Goal: Task Accomplishment & Management: Manage account settings

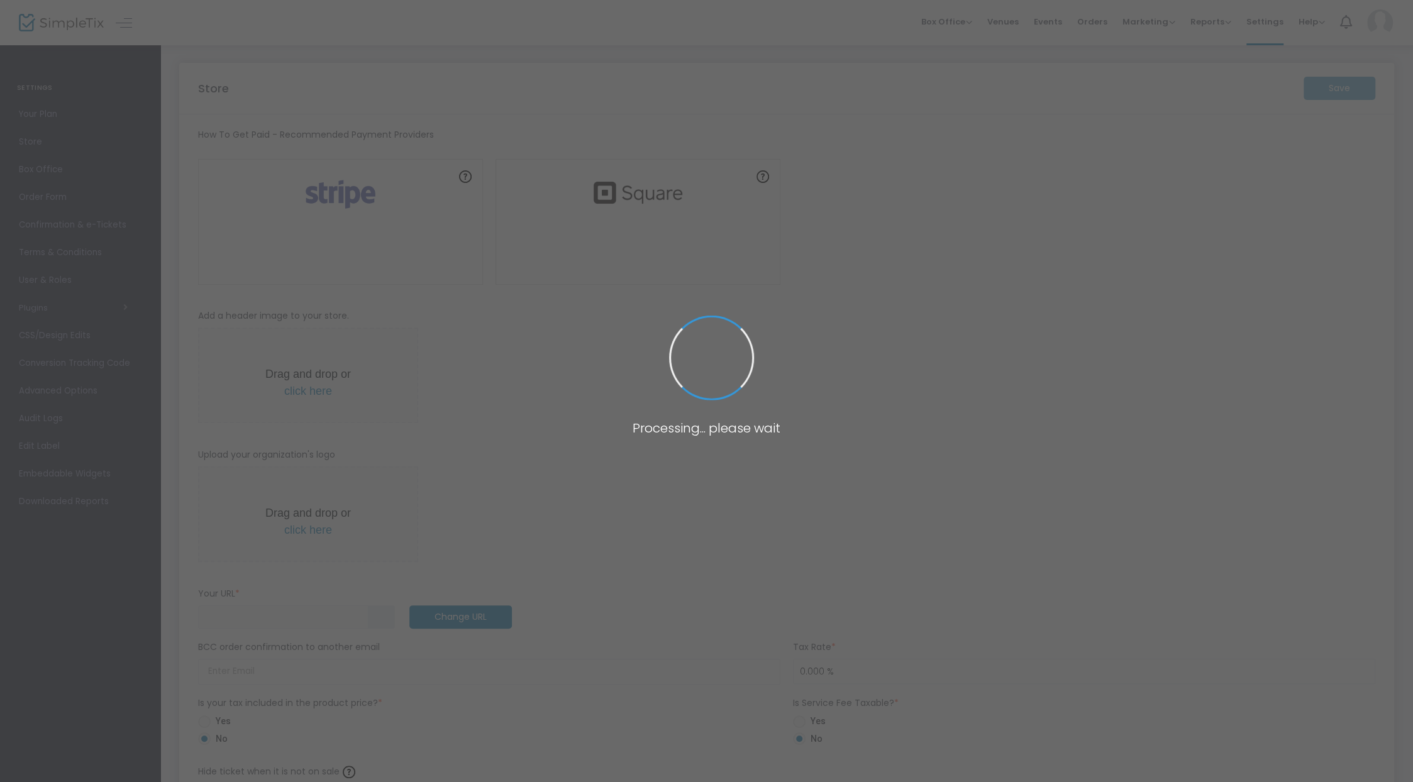
type input "https://Vikram"
radio input "true"
type input "SimpleTix Testing"
type input "+1 203-505-4827"
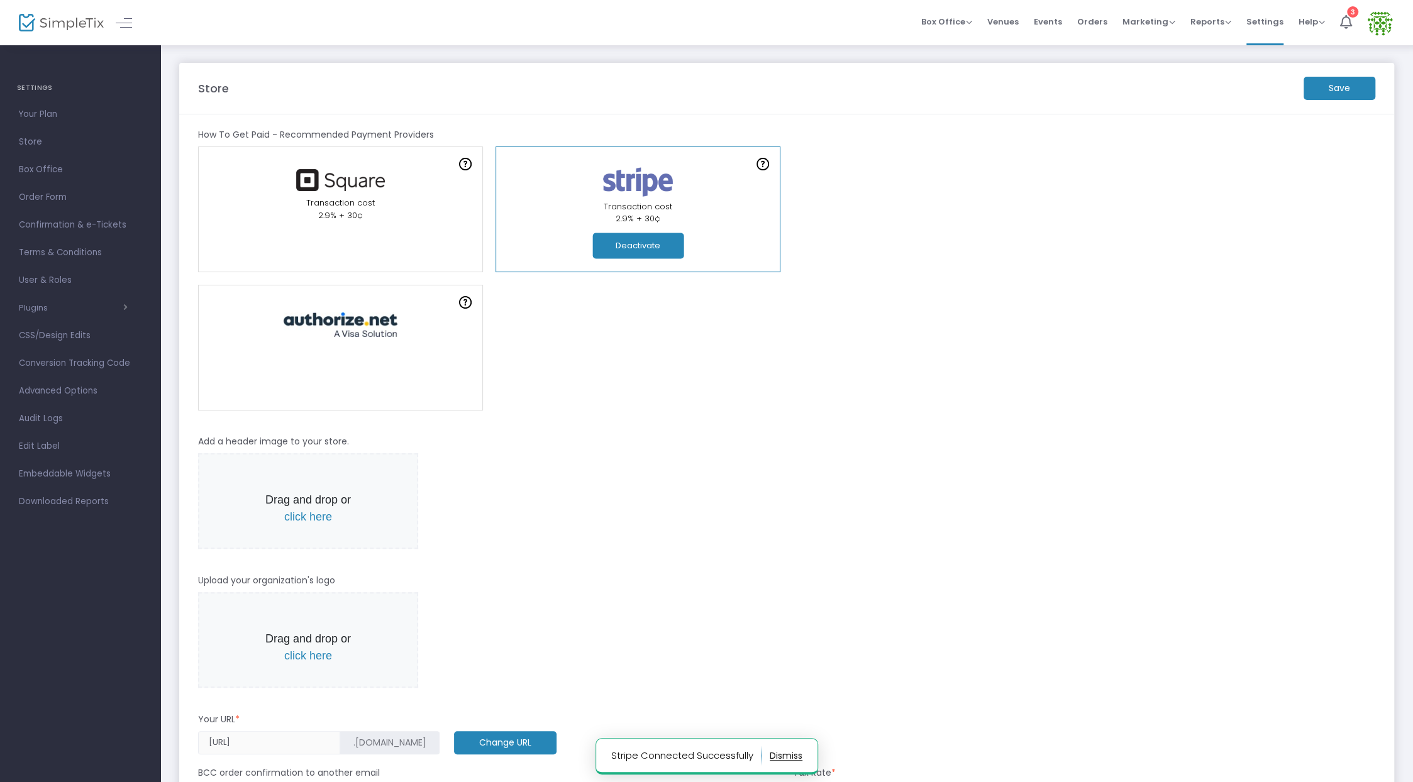
click at [44, 23] on img at bounding box center [61, 23] width 85 height 18
